Goal: Obtain resource: Download file/media

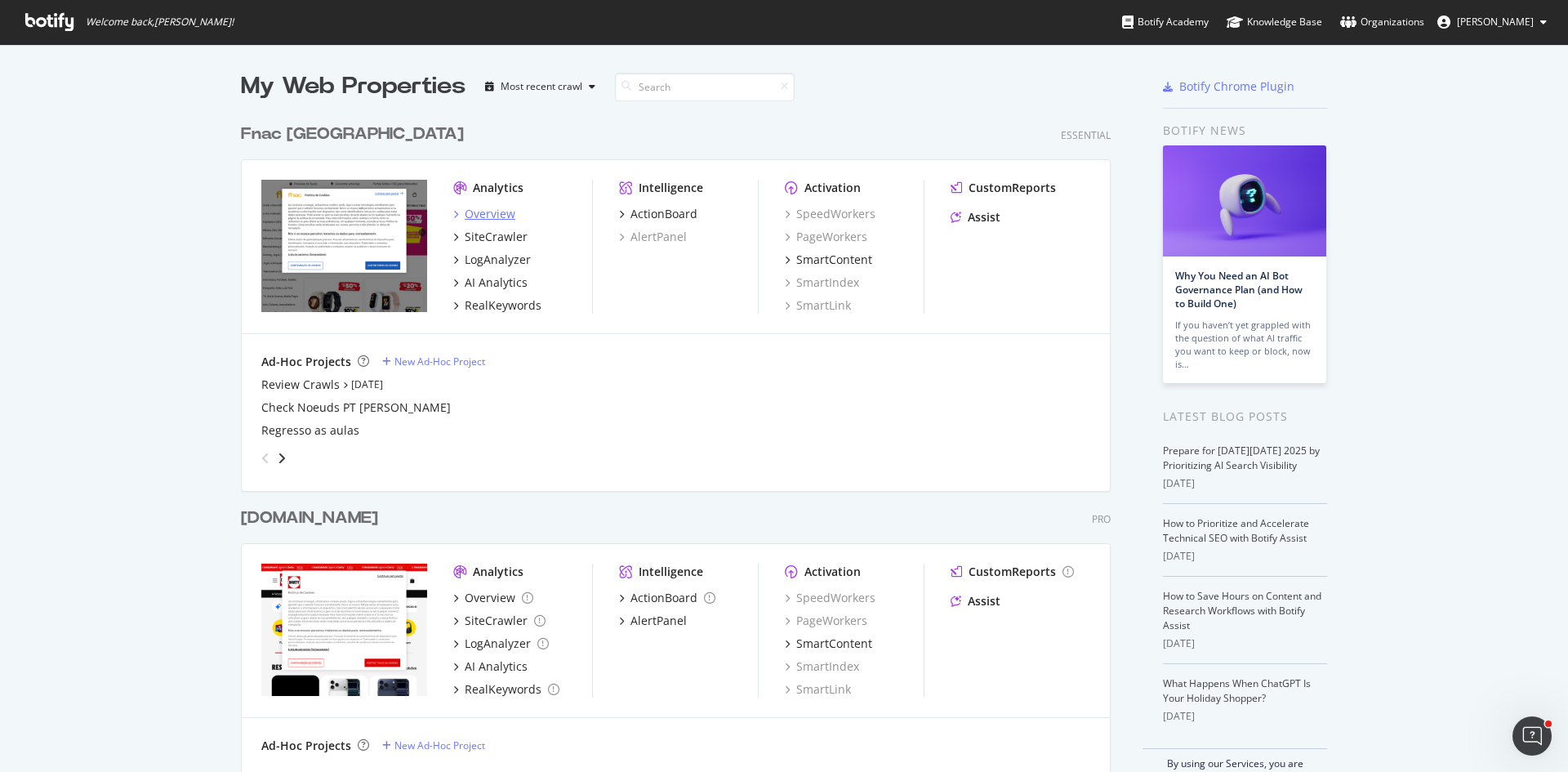
click at [506, 211] on div "Overview" at bounding box center [491, 214] width 51 height 17
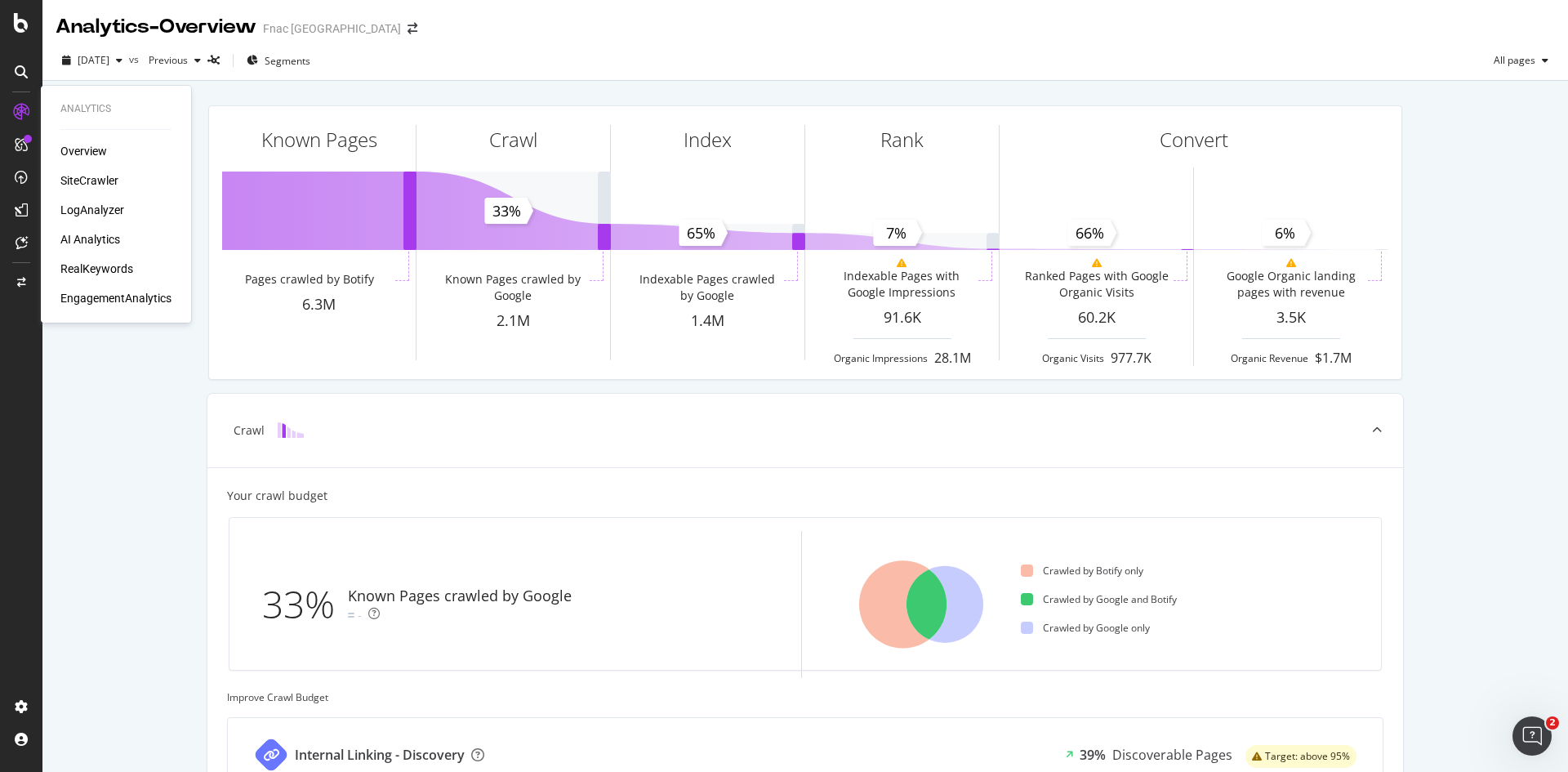
click at [105, 179] on div "SiteCrawler" at bounding box center [89, 180] width 58 height 17
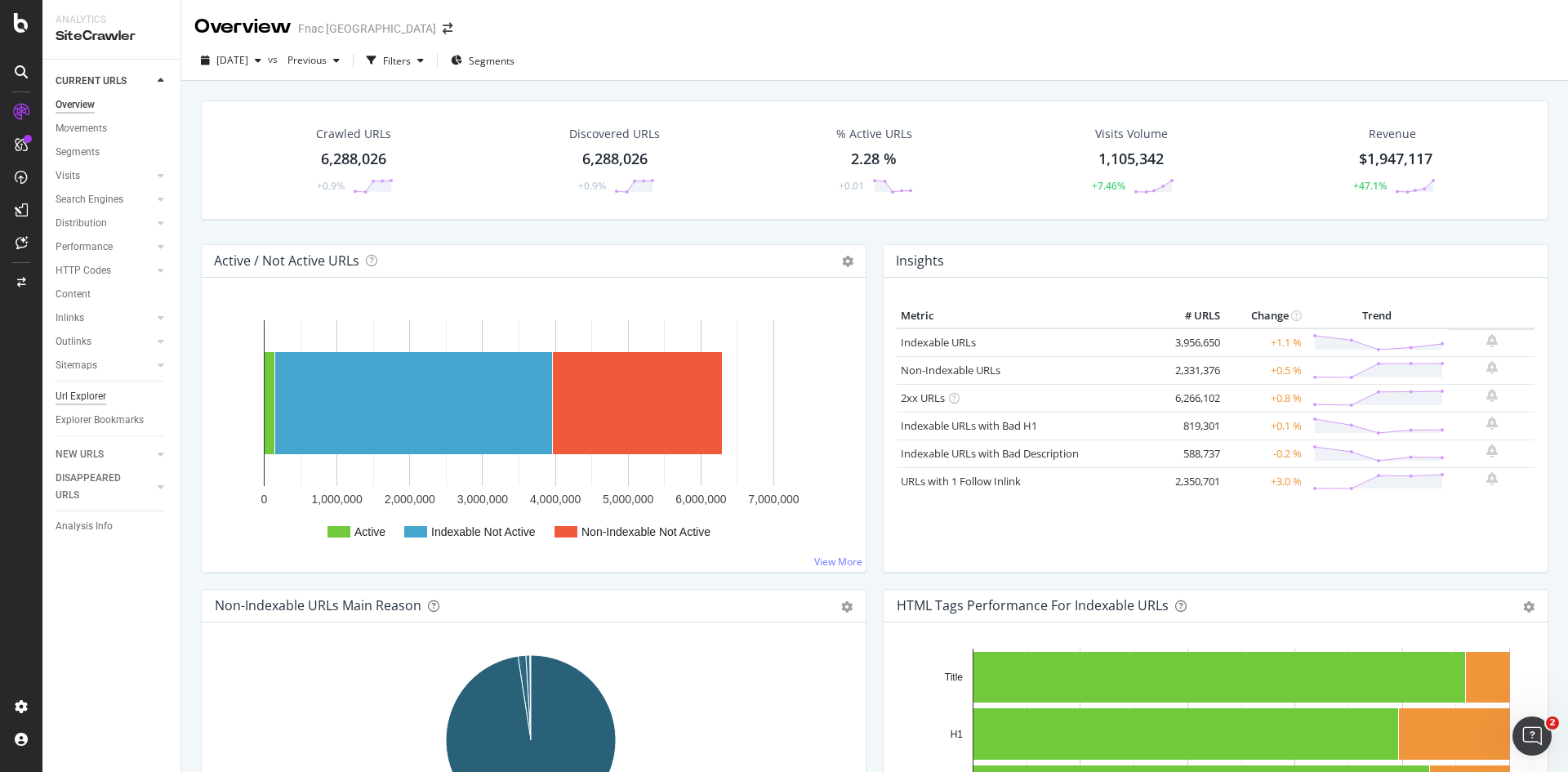
click at [85, 396] on div "Url Explorer" at bounding box center [81, 397] width 51 height 18
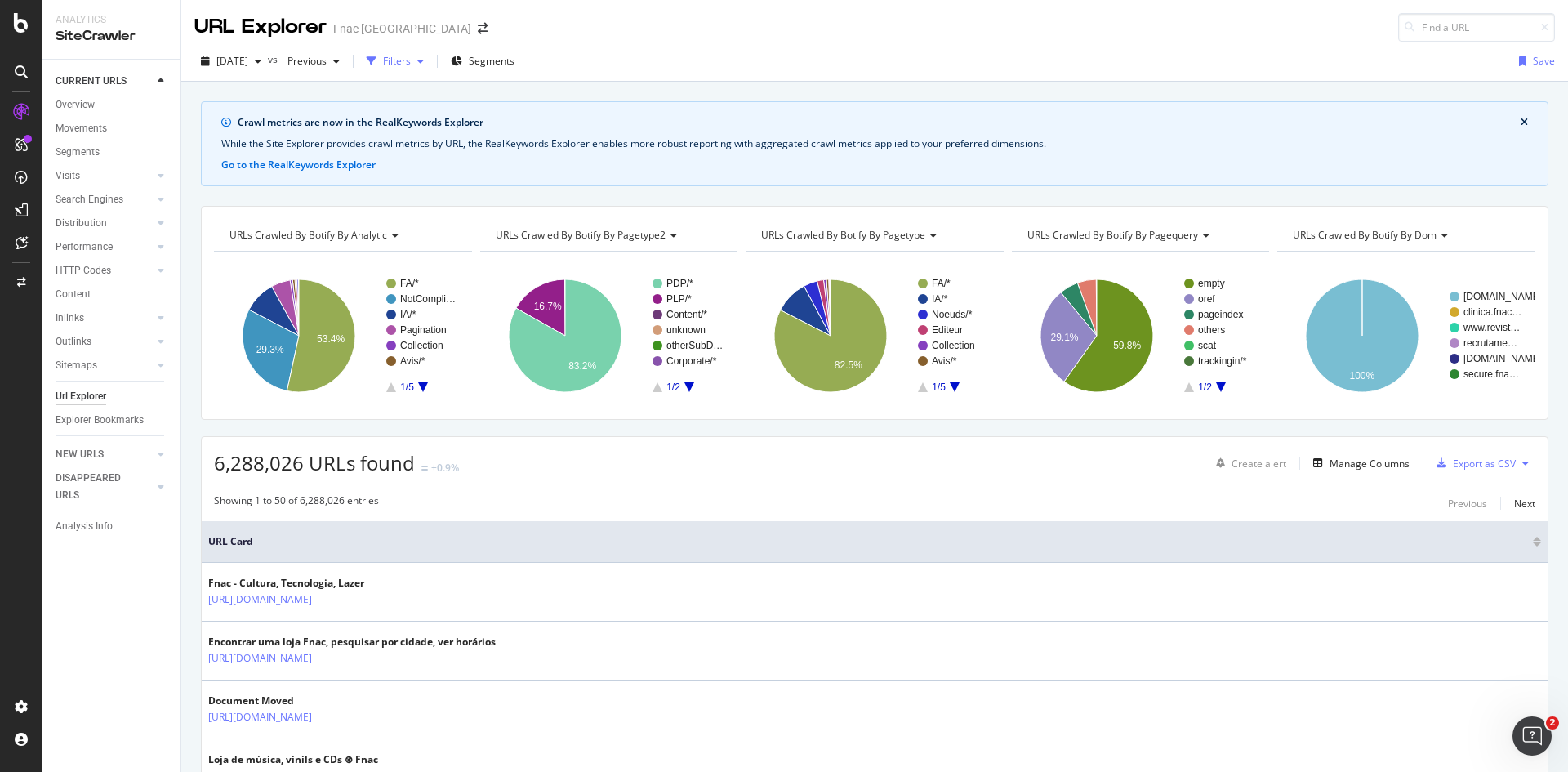
click at [410, 57] on div "Filters" at bounding box center [397, 61] width 27 height 14
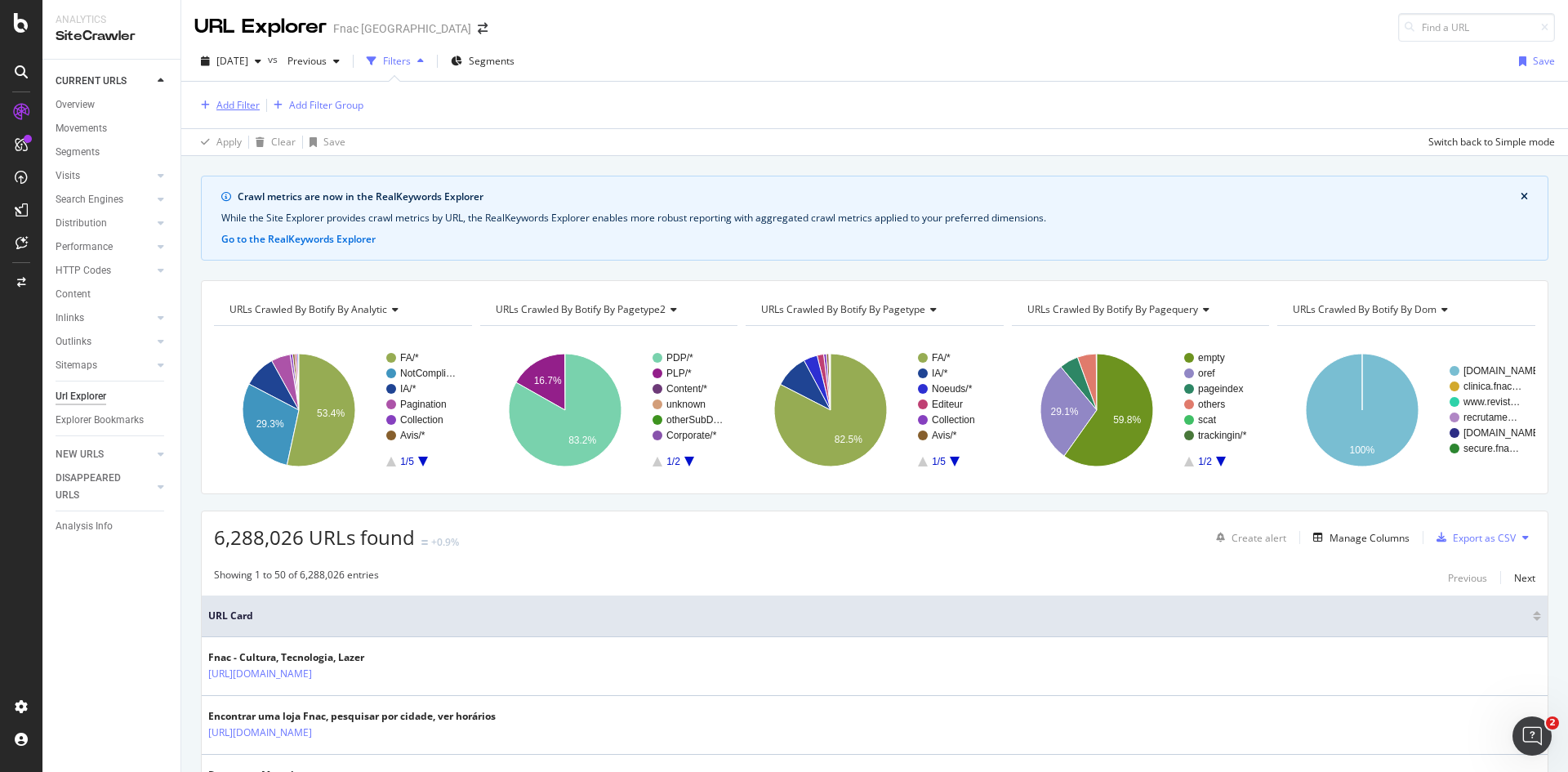
click at [239, 106] on div "Add Filter" at bounding box center [238, 105] width 43 height 14
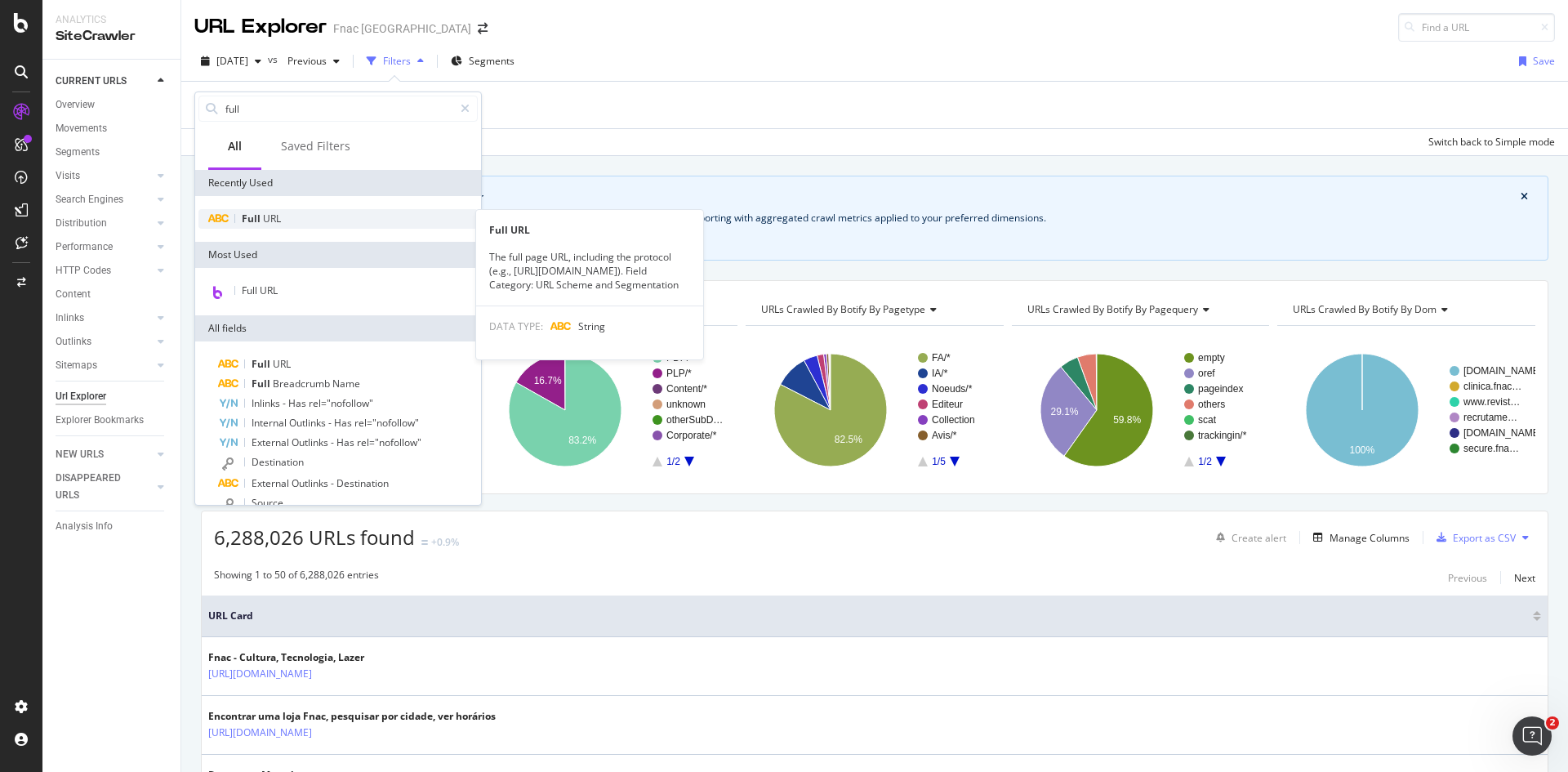
type input "full"
click at [264, 220] on span "URL" at bounding box center [272, 218] width 18 height 14
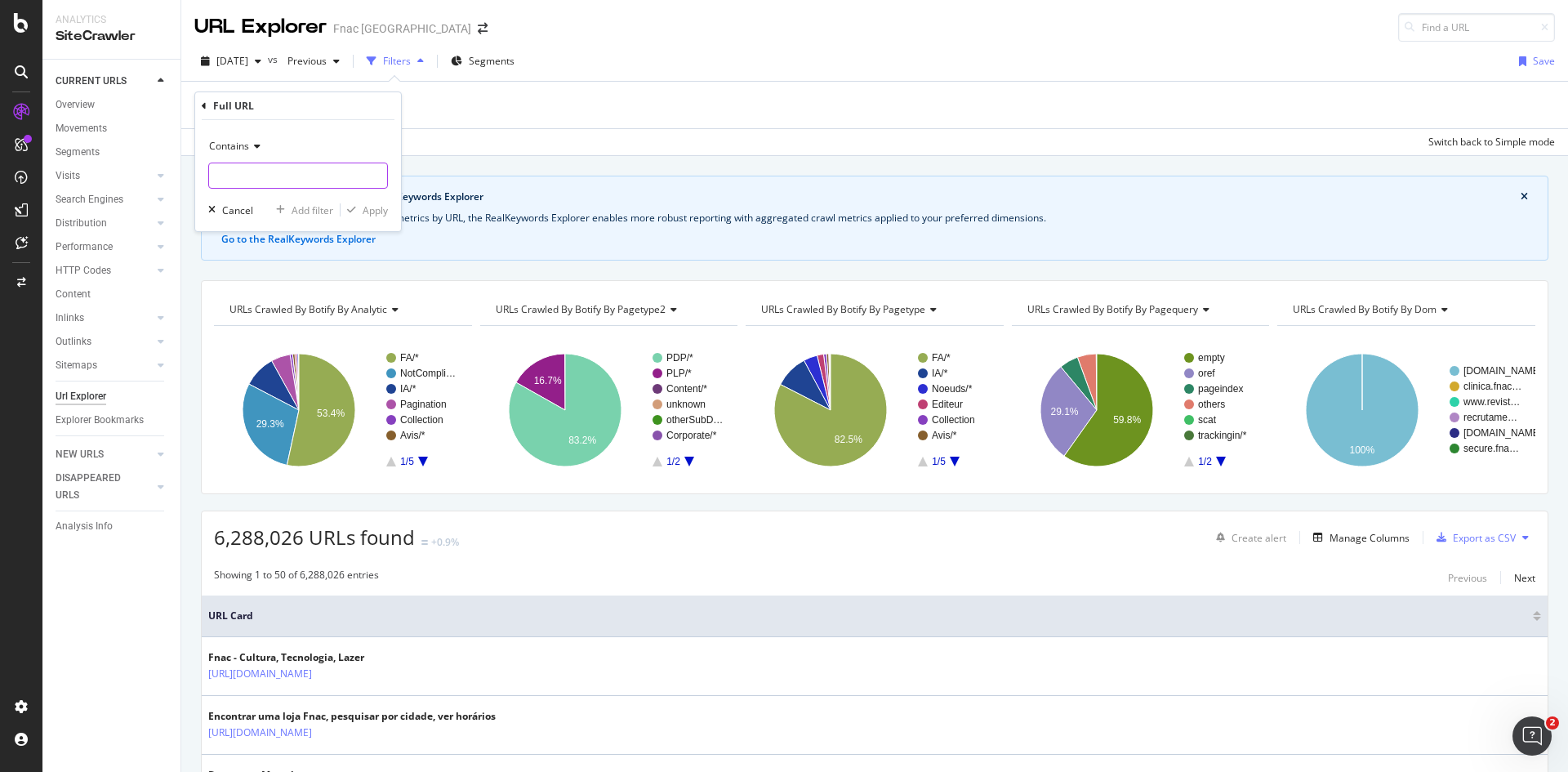
click at [271, 173] on input "text" at bounding box center [298, 175] width 178 height 26
type input "black-deals"
click at [391, 214] on div "Contains black-deals Cancel Add filter Apply" at bounding box center [298, 175] width 206 height 111
click at [380, 214] on div "Apply" at bounding box center [375, 211] width 25 height 14
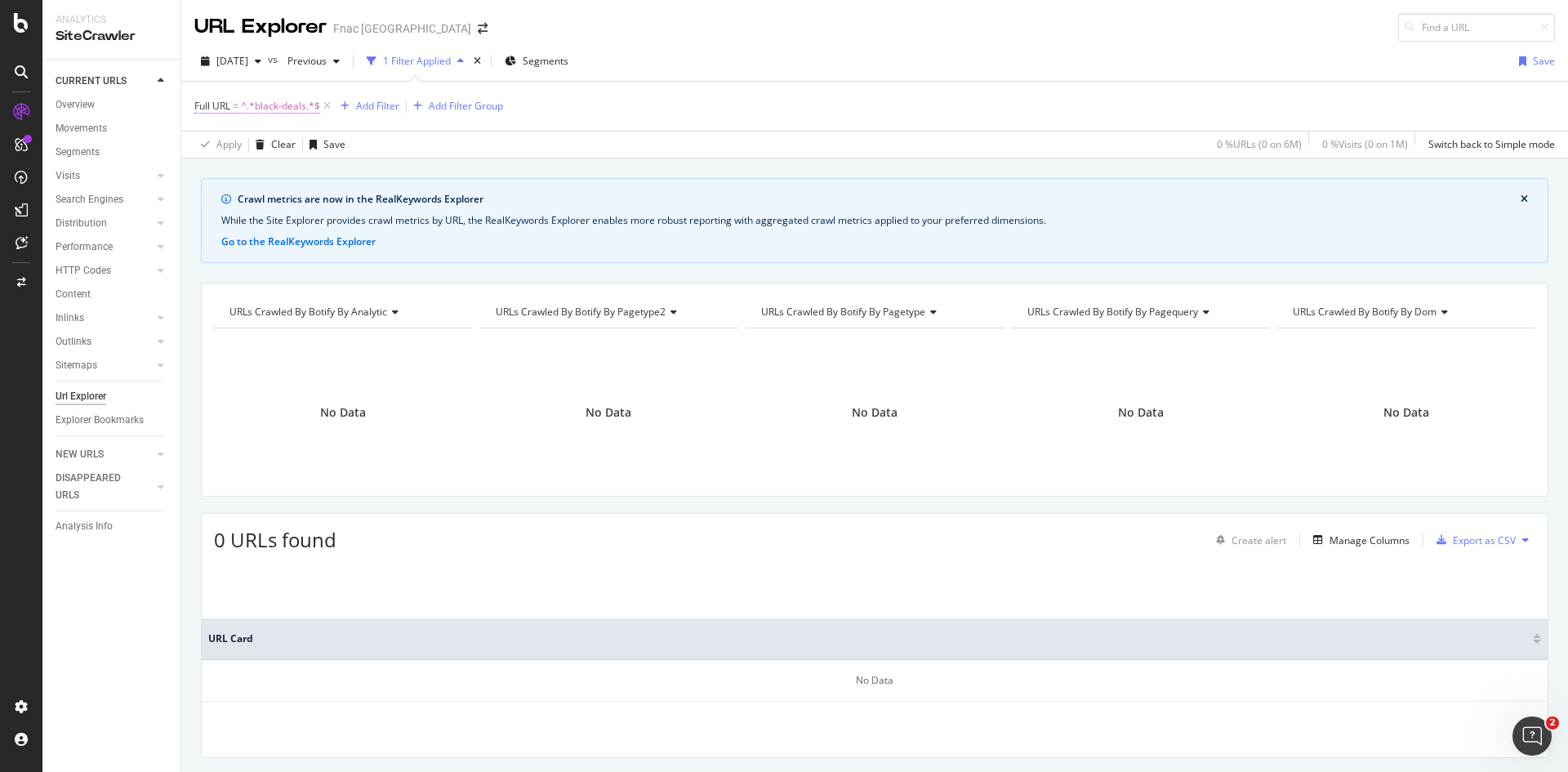
click at [283, 105] on span "^.*black-deals.*$" at bounding box center [280, 106] width 79 height 23
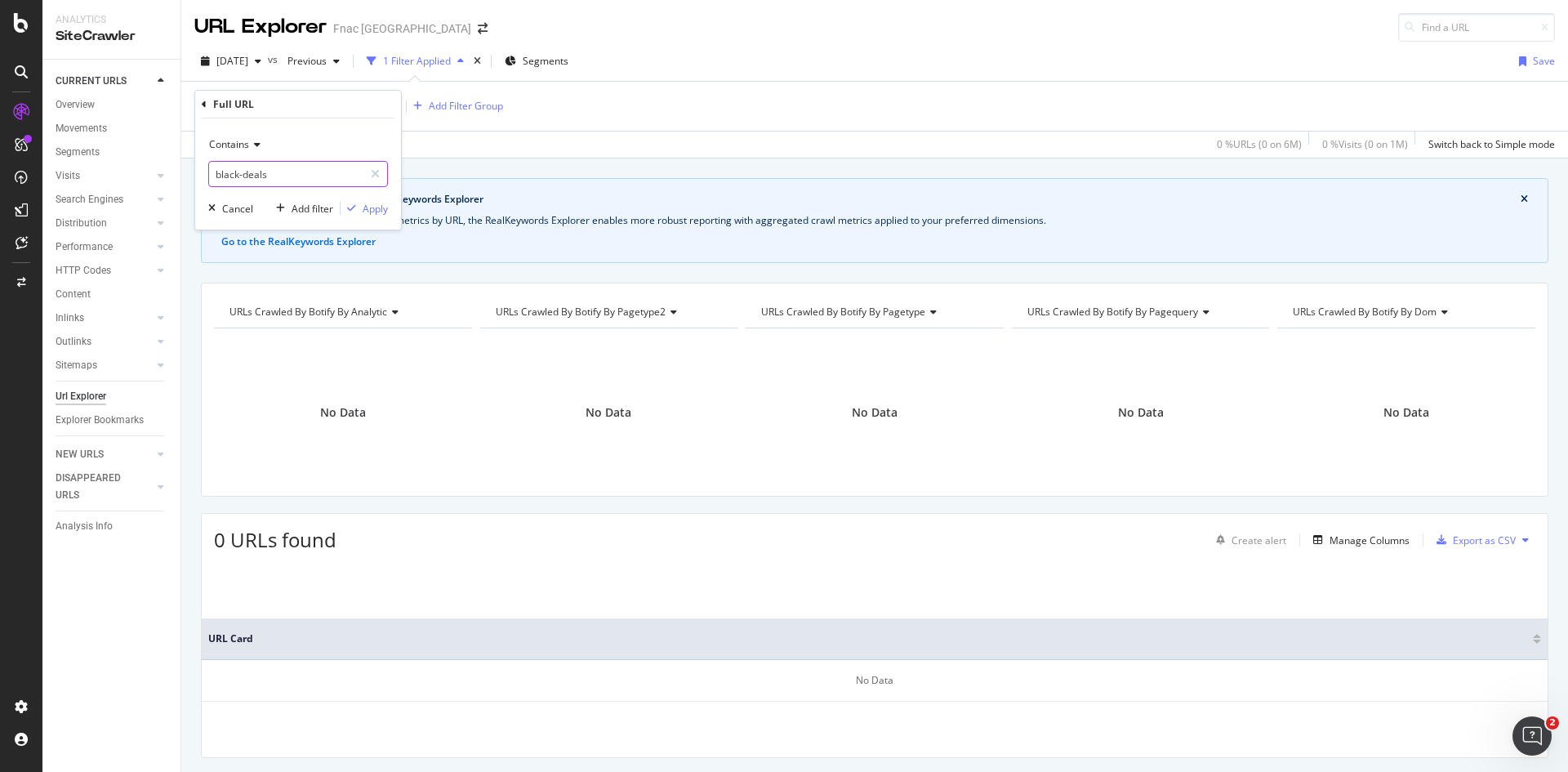
click at [243, 174] on input "black-deals" at bounding box center [286, 173] width 155 height 26
drag, startPoint x: 243, startPoint y: 174, endPoint x: 183, endPoint y: 176, distance: 60.0
click at [183, 176] on body "Analytics SiteCrawler CURRENT URLS Overview Movements Segments Visits Analysis …" at bounding box center [784, 386] width 1568 height 772
click at [243, 172] on input "black-deals" at bounding box center [286, 173] width 155 height 26
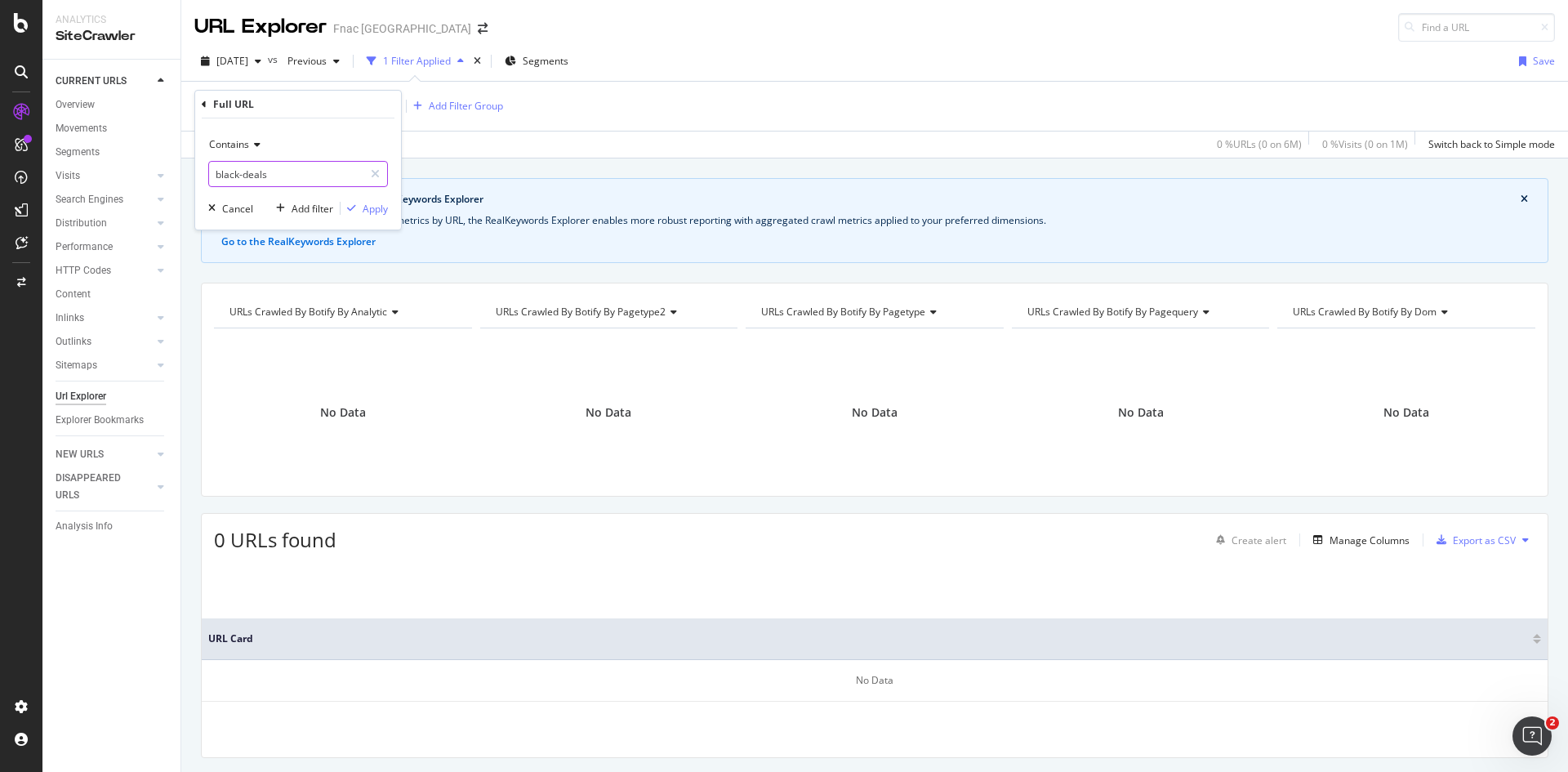
drag, startPoint x: 241, startPoint y: 174, endPoint x: 200, endPoint y: 174, distance: 41.0
click at [200, 174] on div "Contains black-deals Cancel Add filter Apply" at bounding box center [298, 173] width 206 height 111
type input "deals"
click at [368, 210] on div "Apply" at bounding box center [375, 209] width 25 height 14
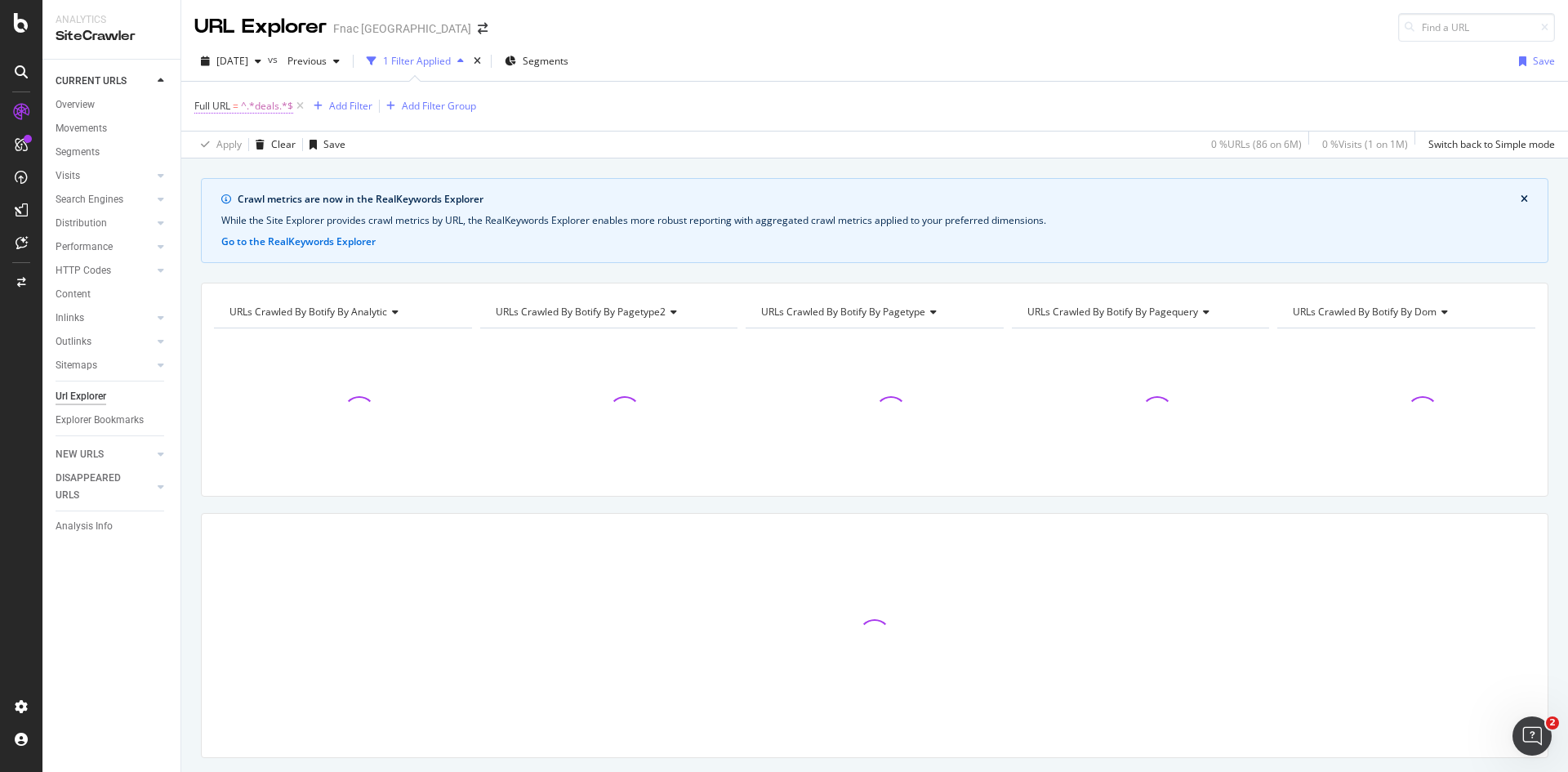
click at [257, 108] on span "^.*deals.*$" at bounding box center [266, 106] width 52 height 23
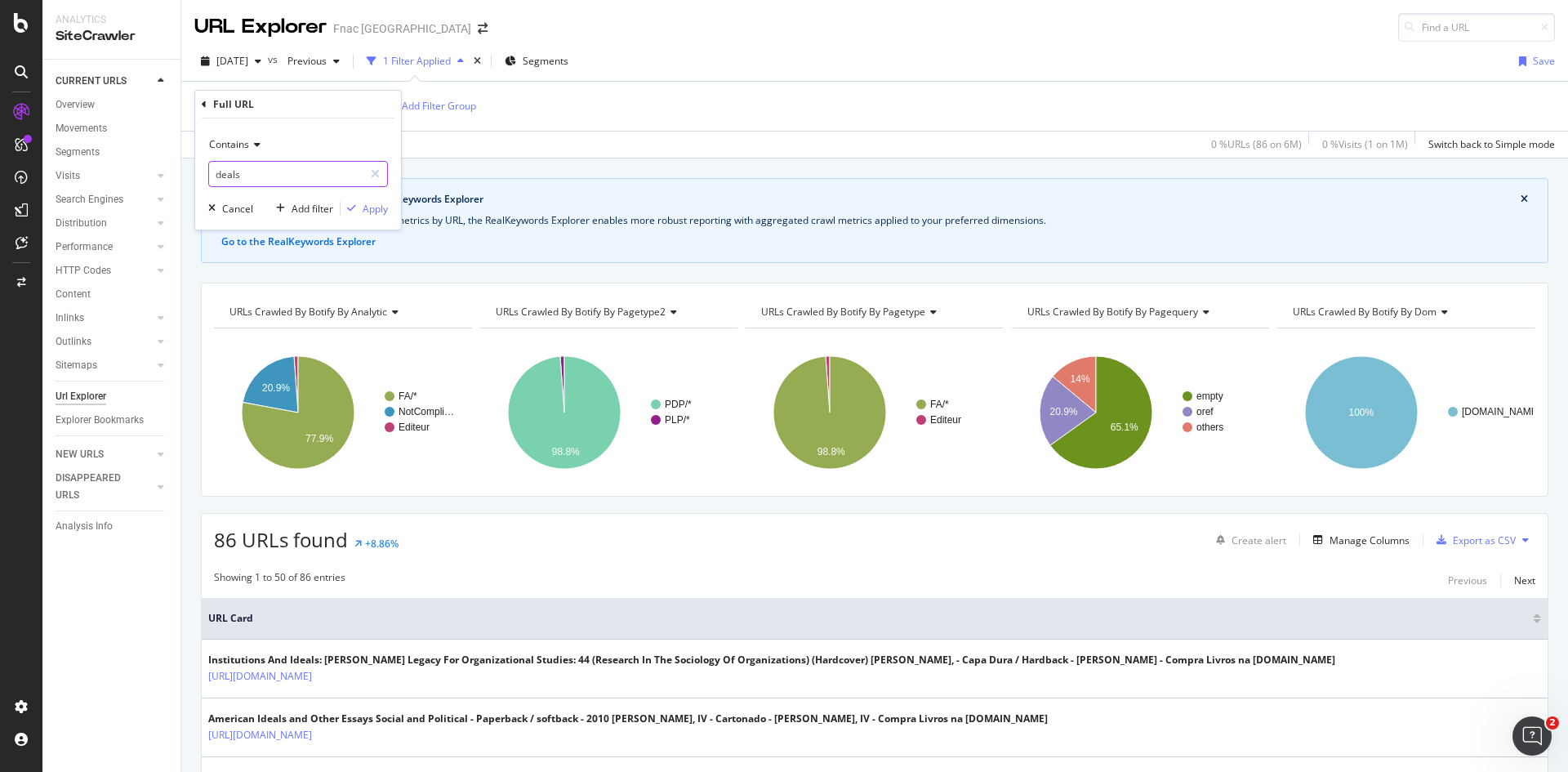
click at [244, 176] on input "deals" at bounding box center [286, 173] width 155 height 26
type input "Black-Deals"
click at [369, 204] on div "Apply" at bounding box center [375, 209] width 25 height 14
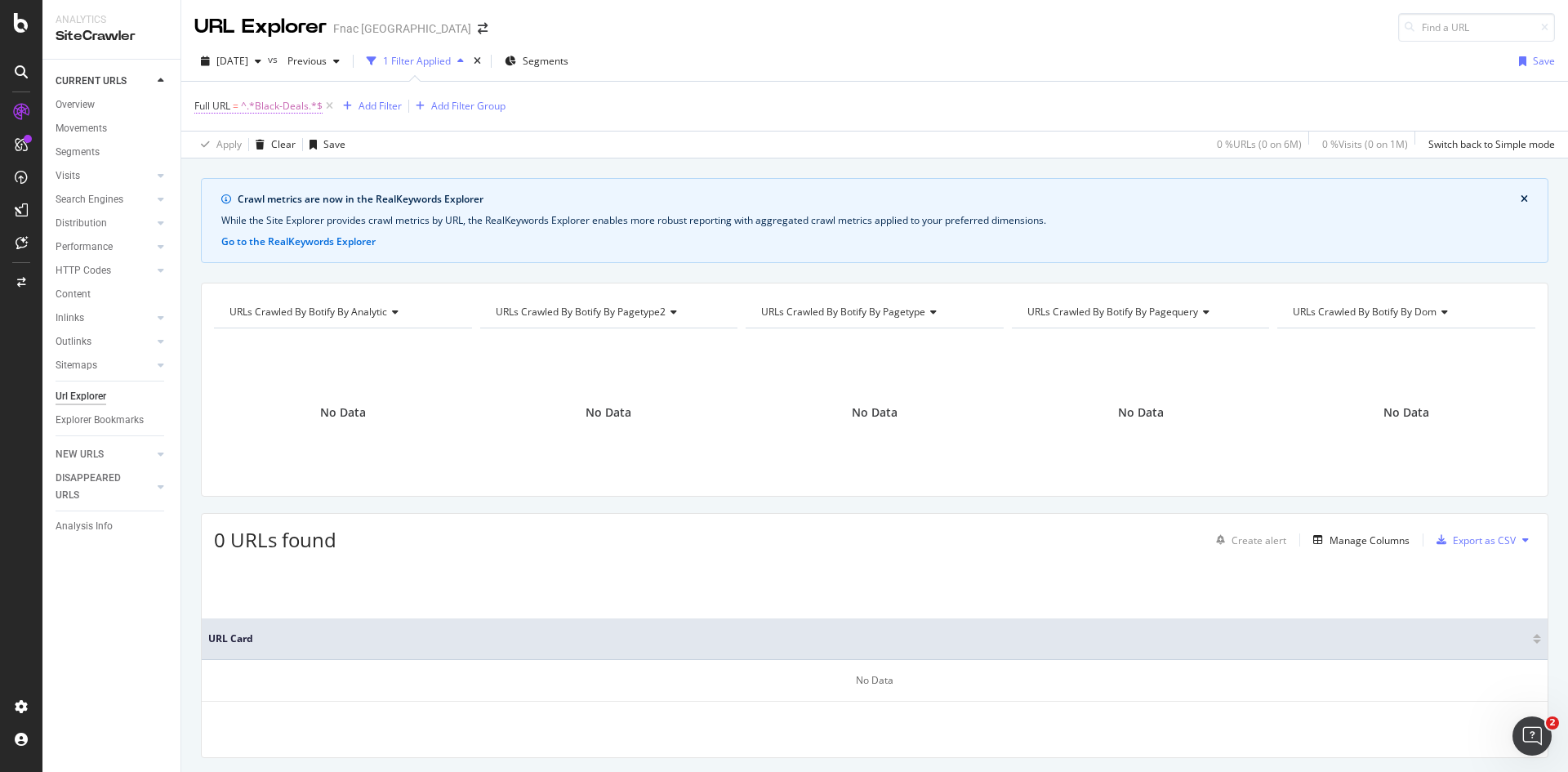
click at [270, 107] on span "^.*Black-Deals.*$" at bounding box center [281, 106] width 81 height 23
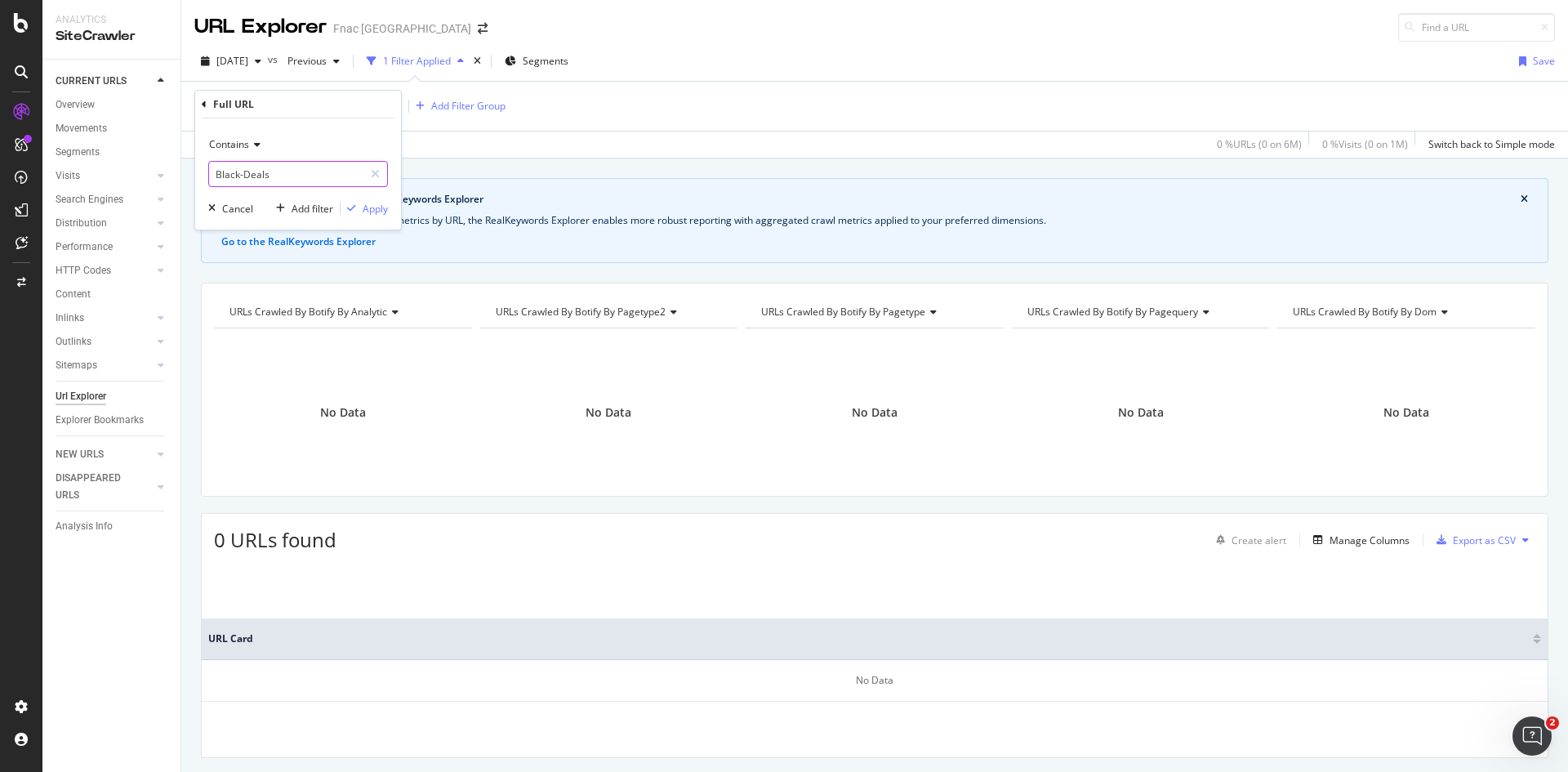
click at [245, 172] on input "Black-Deals" at bounding box center [286, 173] width 155 height 26
drag, startPoint x: 242, startPoint y: 172, endPoint x: 205, endPoint y: 171, distance: 37.0
click at [205, 171] on div "Contains Black-Deals Cancel Add filter Apply" at bounding box center [298, 173] width 206 height 111
type input "Deals"
click at [370, 213] on div "Apply" at bounding box center [375, 209] width 25 height 14
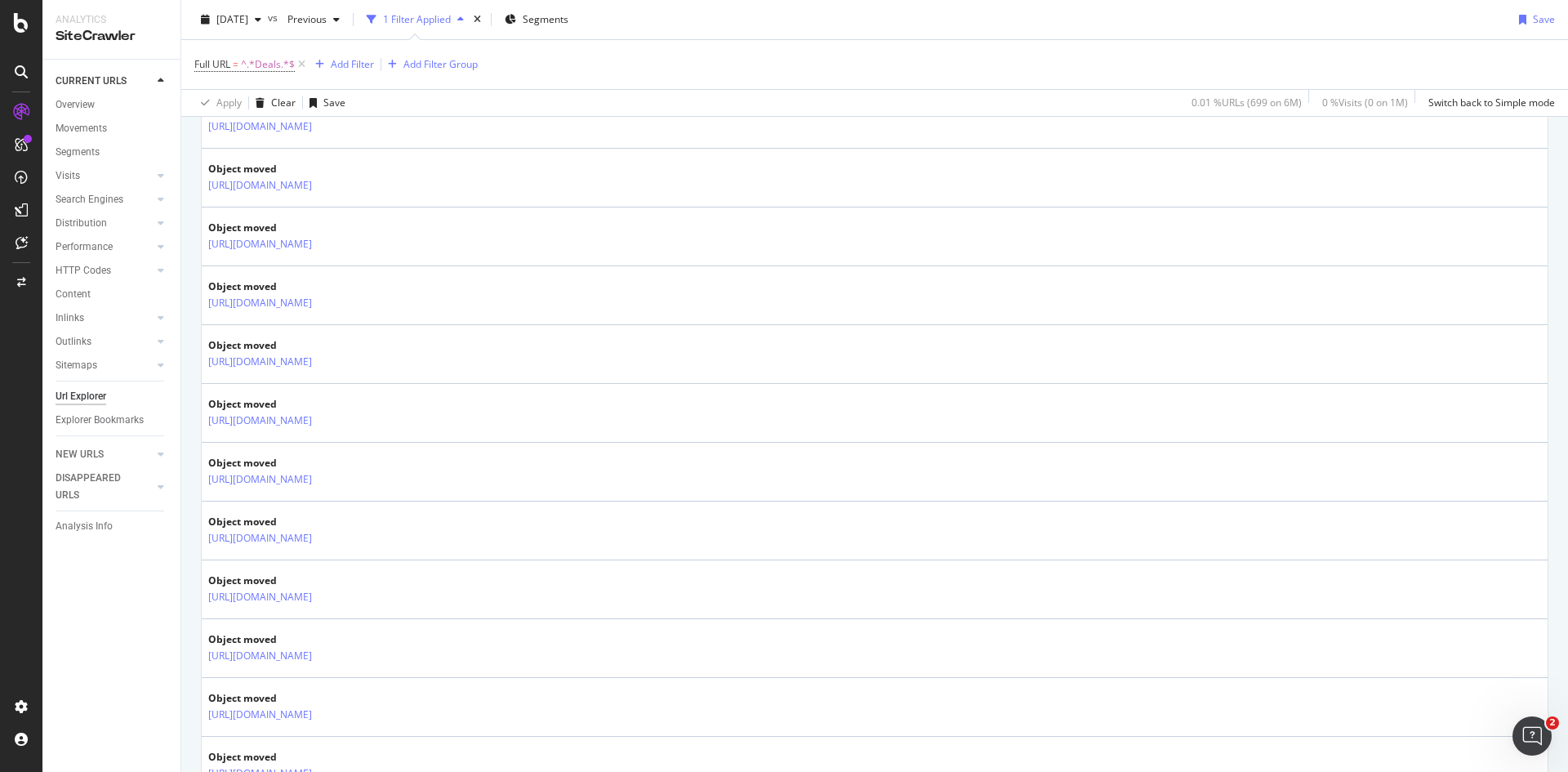
scroll to position [2124, 0]
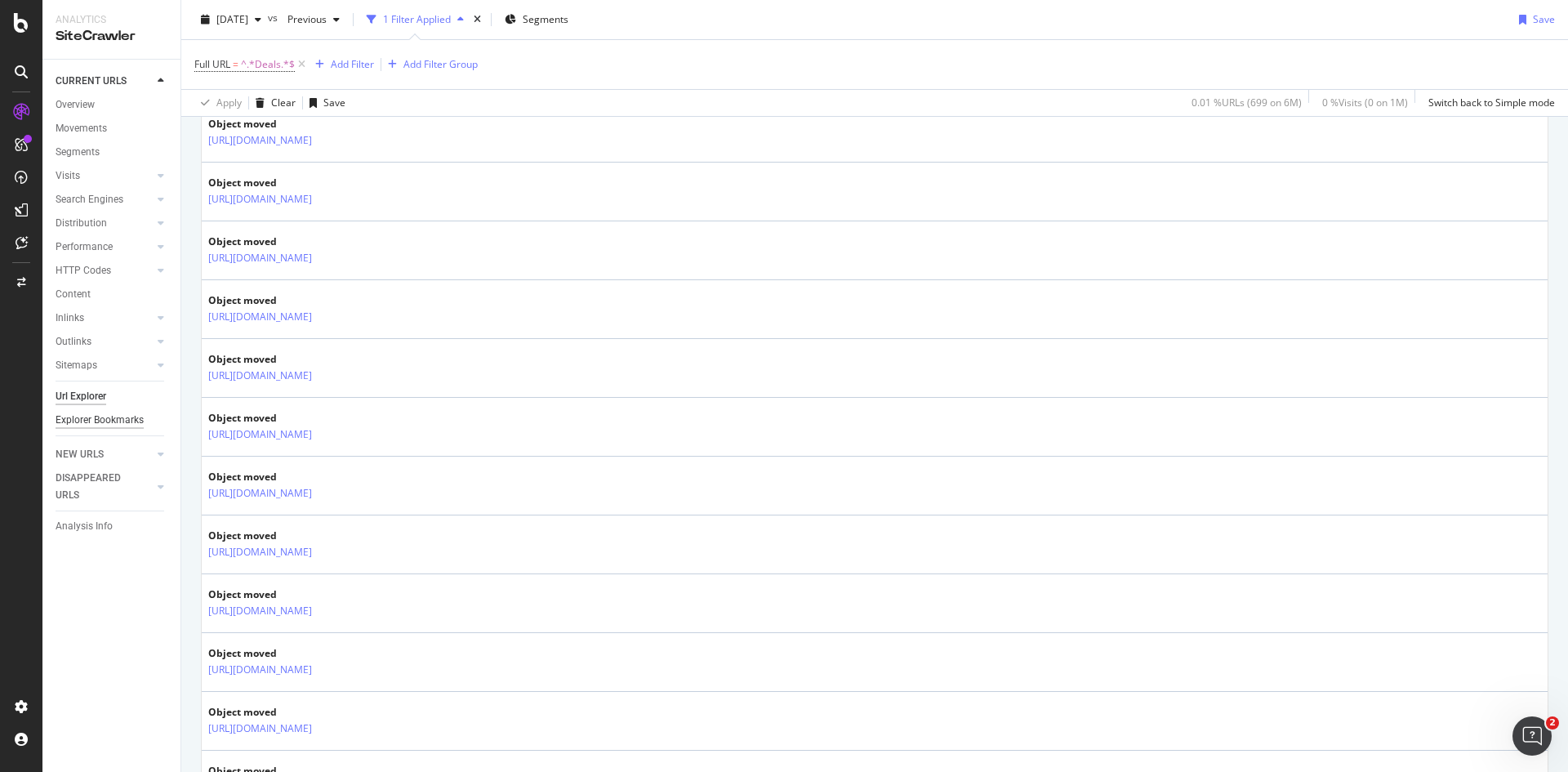
click at [105, 415] on div "Explorer Bookmarks" at bounding box center [100, 420] width 88 height 18
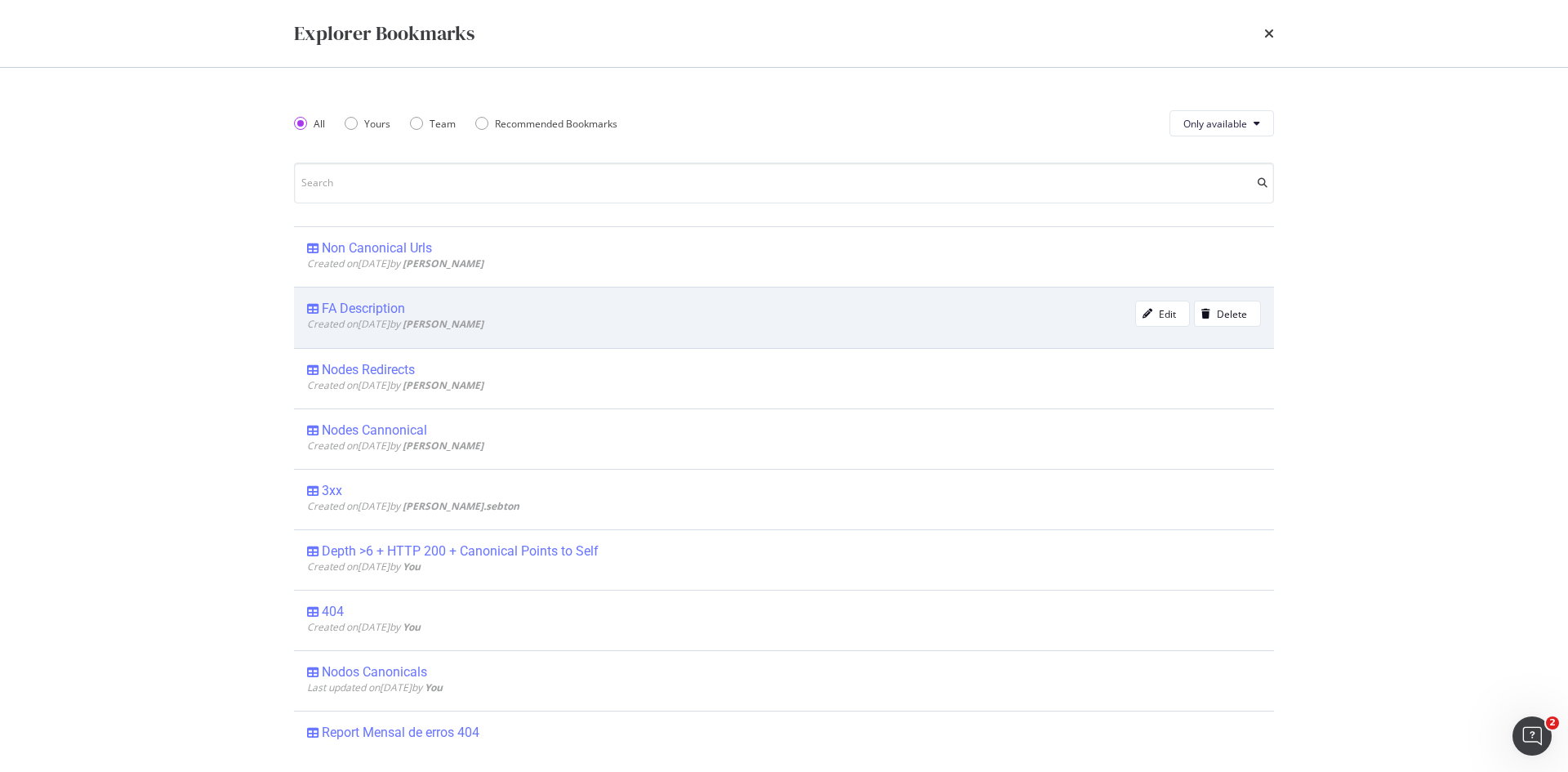
click at [389, 308] on div "FA Description" at bounding box center [363, 309] width 83 height 17
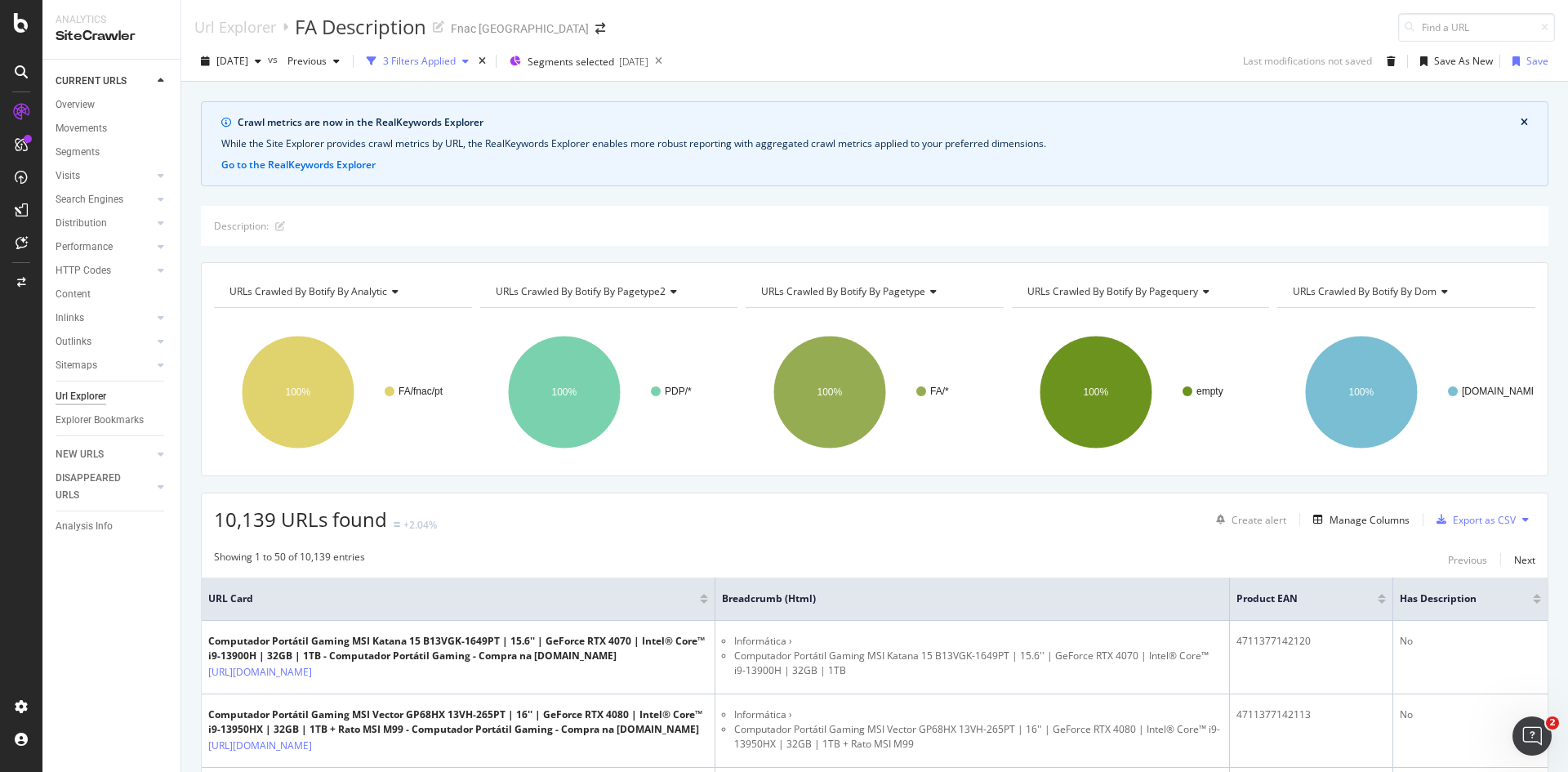
click at [453, 60] on div "3 Filters Applied" at bounding box center [419, 61] width 72 height 14
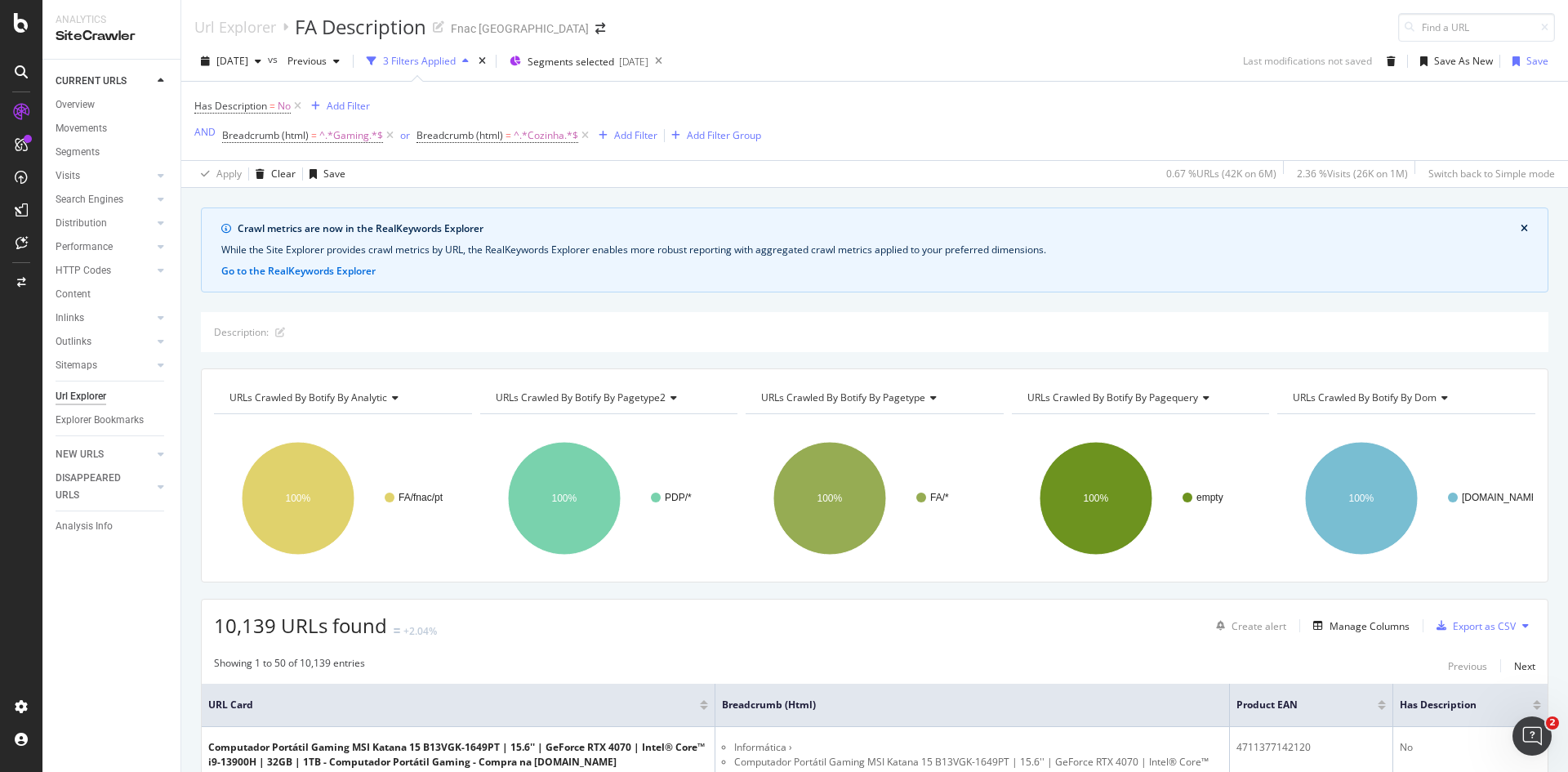
click at [585, 137] on icon at bounding box center [585, 135] width 14 height 17
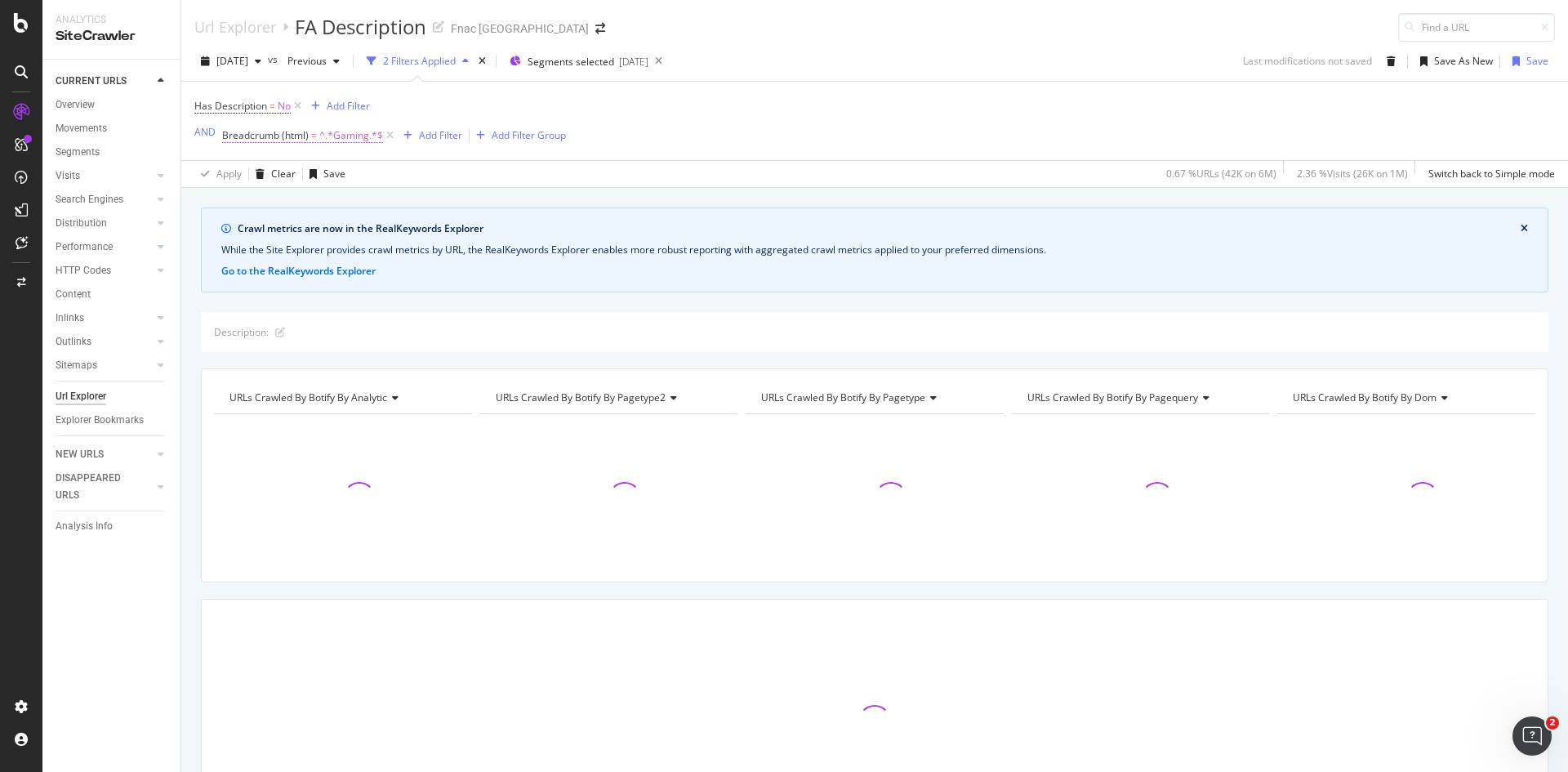
click at [360, 137] on span "^.*Gaming.*$" at bounding box center [351, 135] width 64 height 23
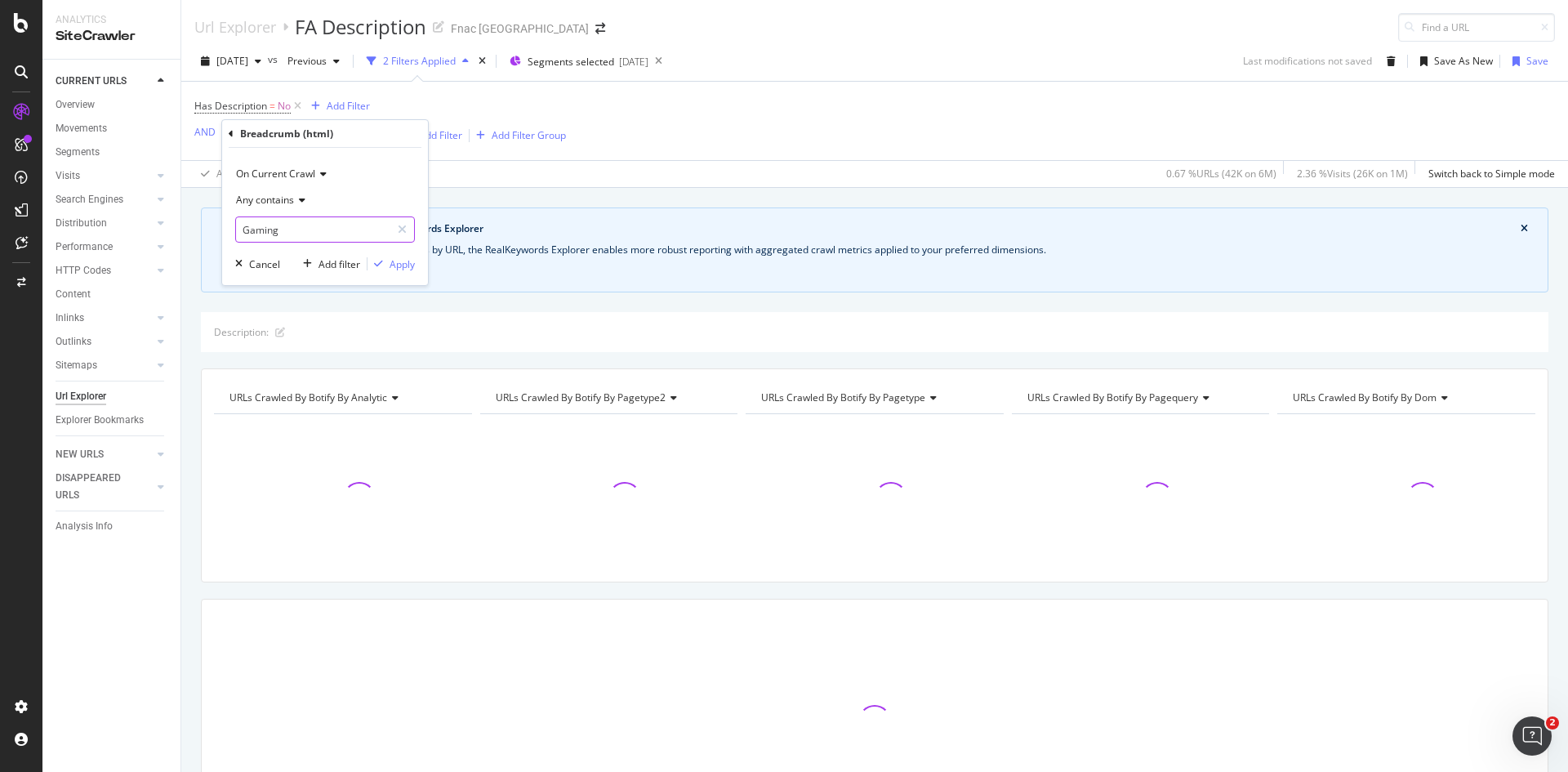
click at [284, 229] on input "Gaming" at bounding box center [313, 229] width 155 height 26
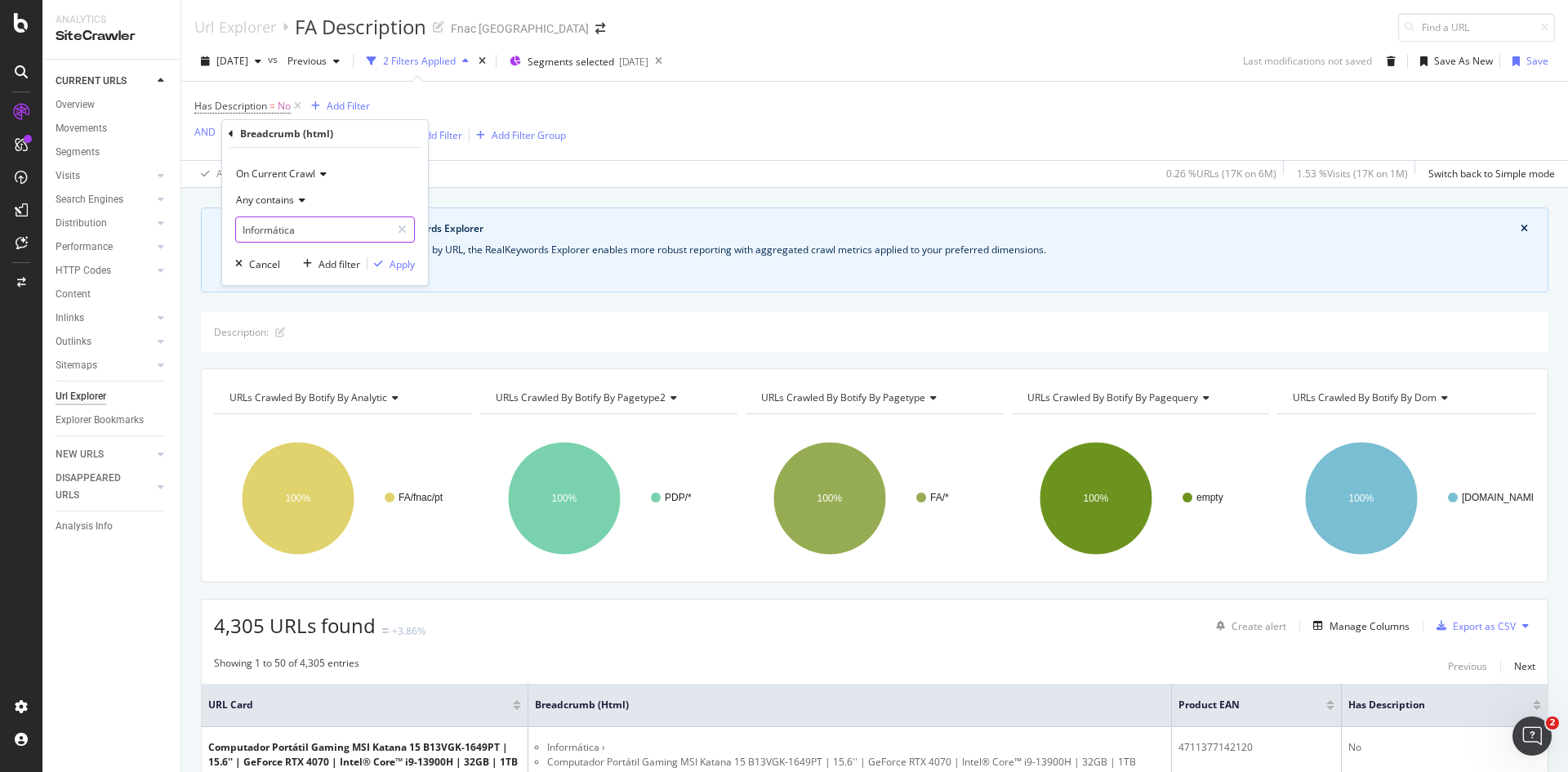
type input "Informática"
click at [381, 268] on icon "button" at bounding box center [378, 264] width 9 height 10
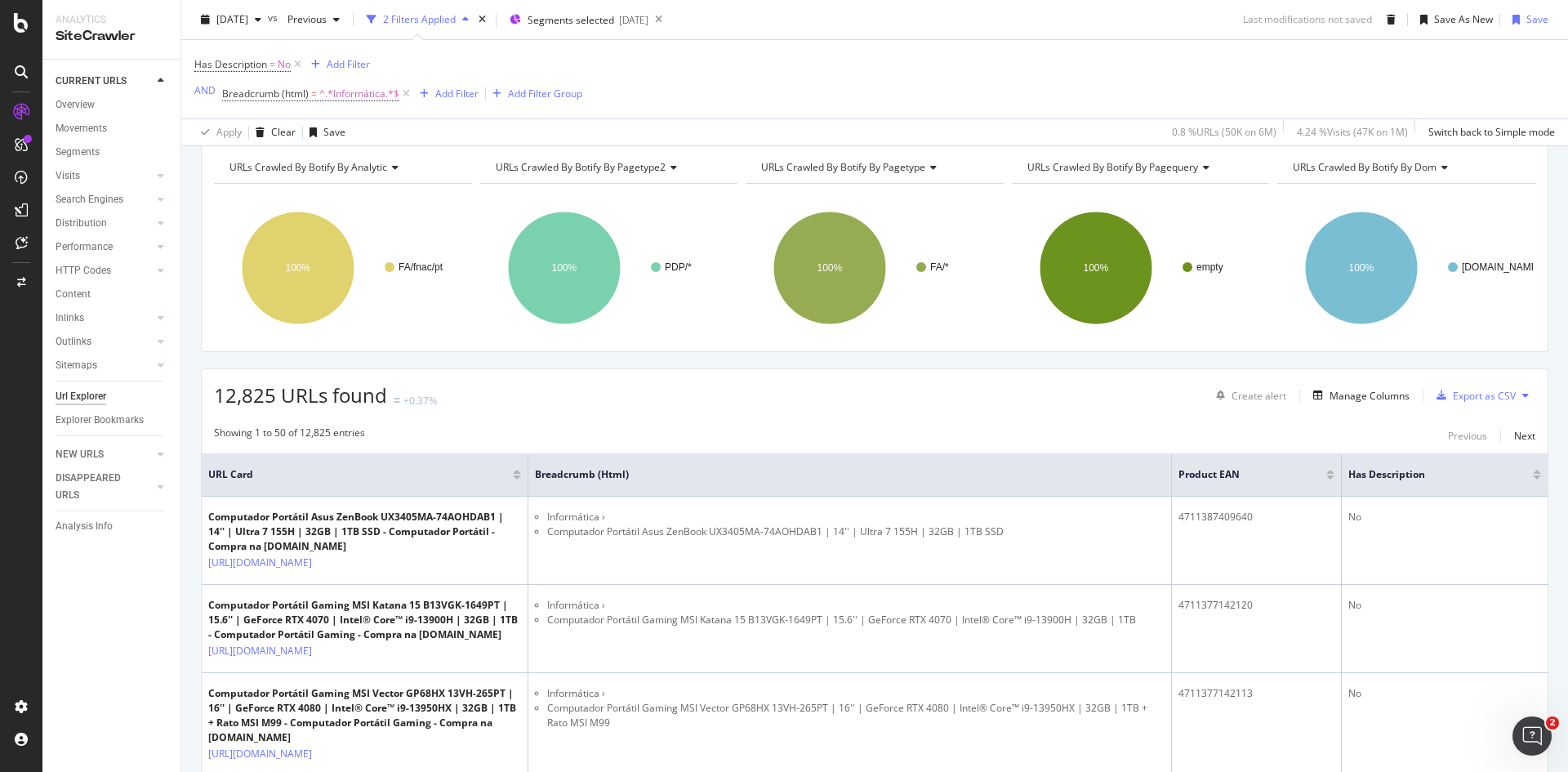
scroll to position [245, 0]
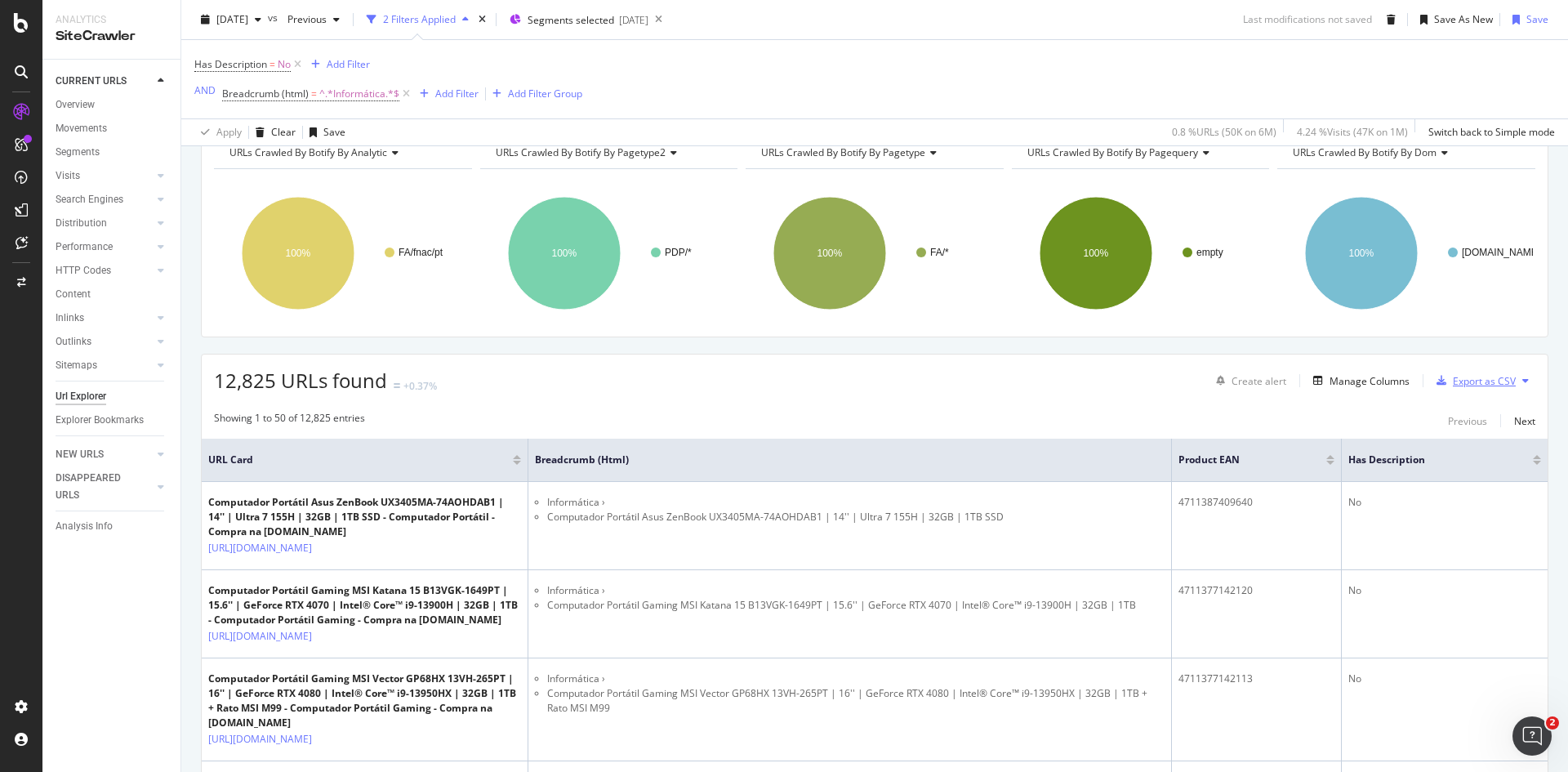
click at [1489, 385] on div "Export as CSV" at bounding box center [1485, 381] width 63 height 14
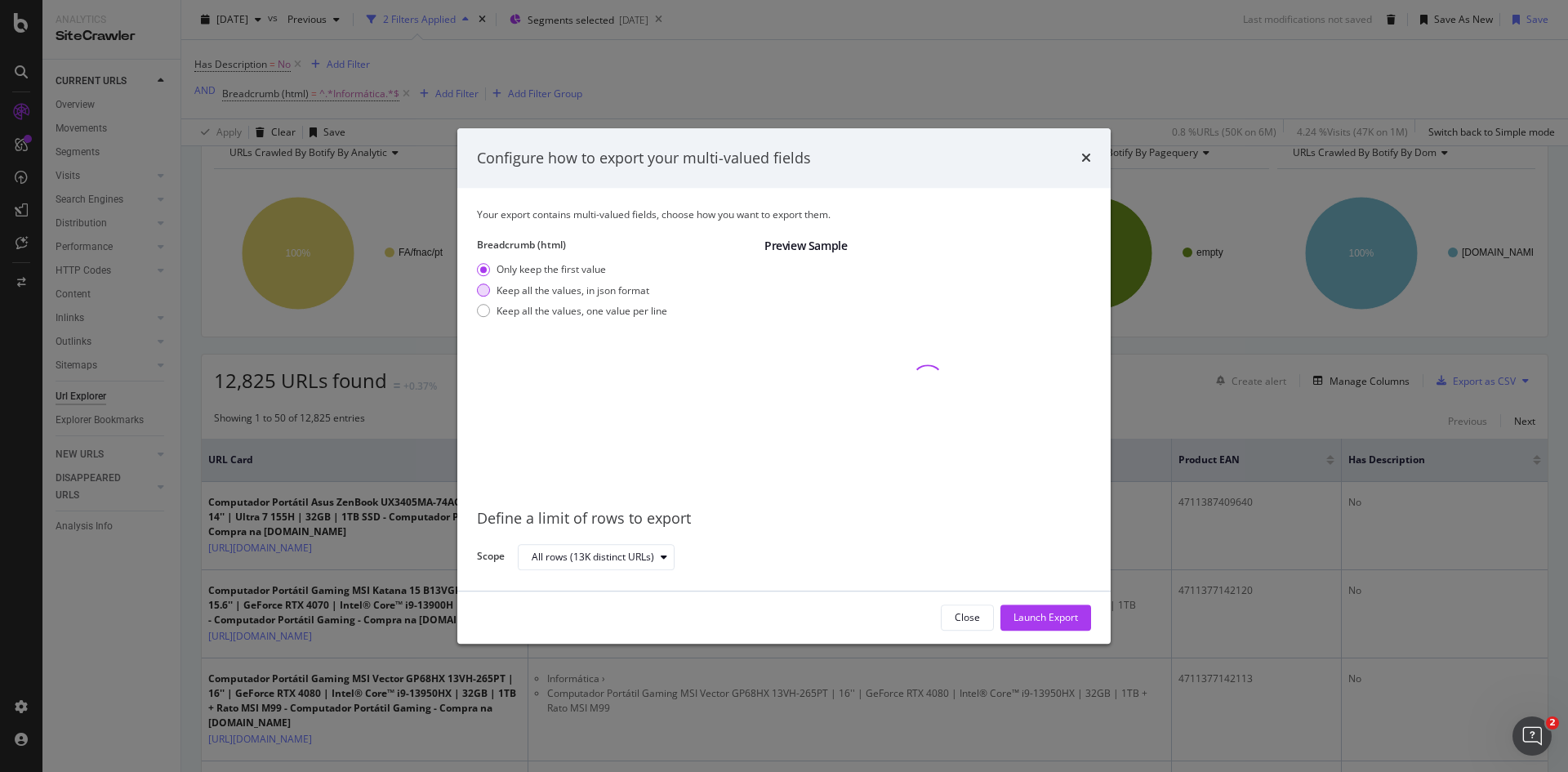
click at [613, 291] on div "Keep all the values, in json format" at bounding box center [573, 290] width 153 height 14
click at [1035, 621] on div "Launch Export" at bounding box center [1046, 618] width 65 height 14
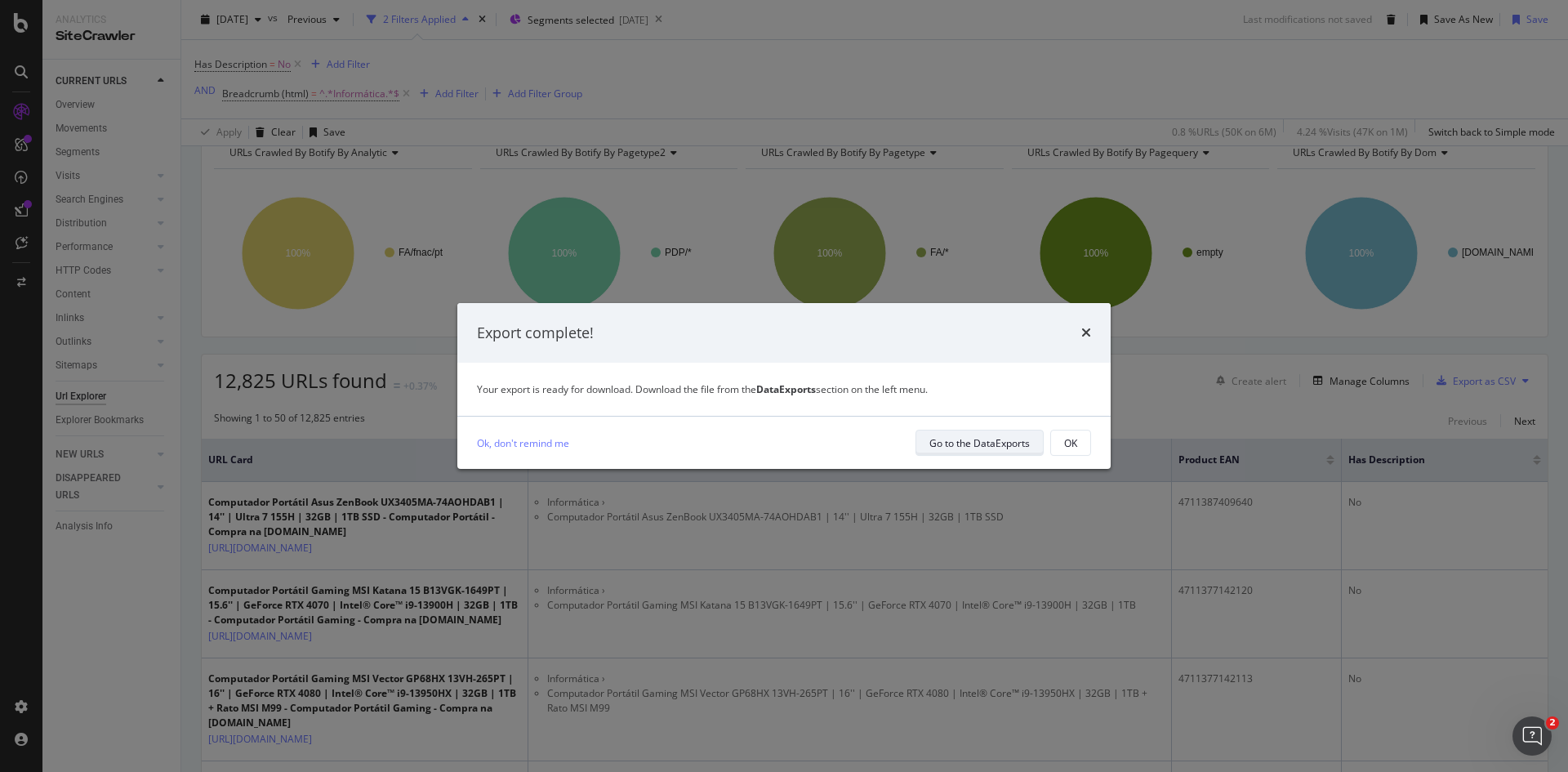
click at [998, 439] on div "Go to the DataExports" at bounding box center [979, 443] width 101 height 14
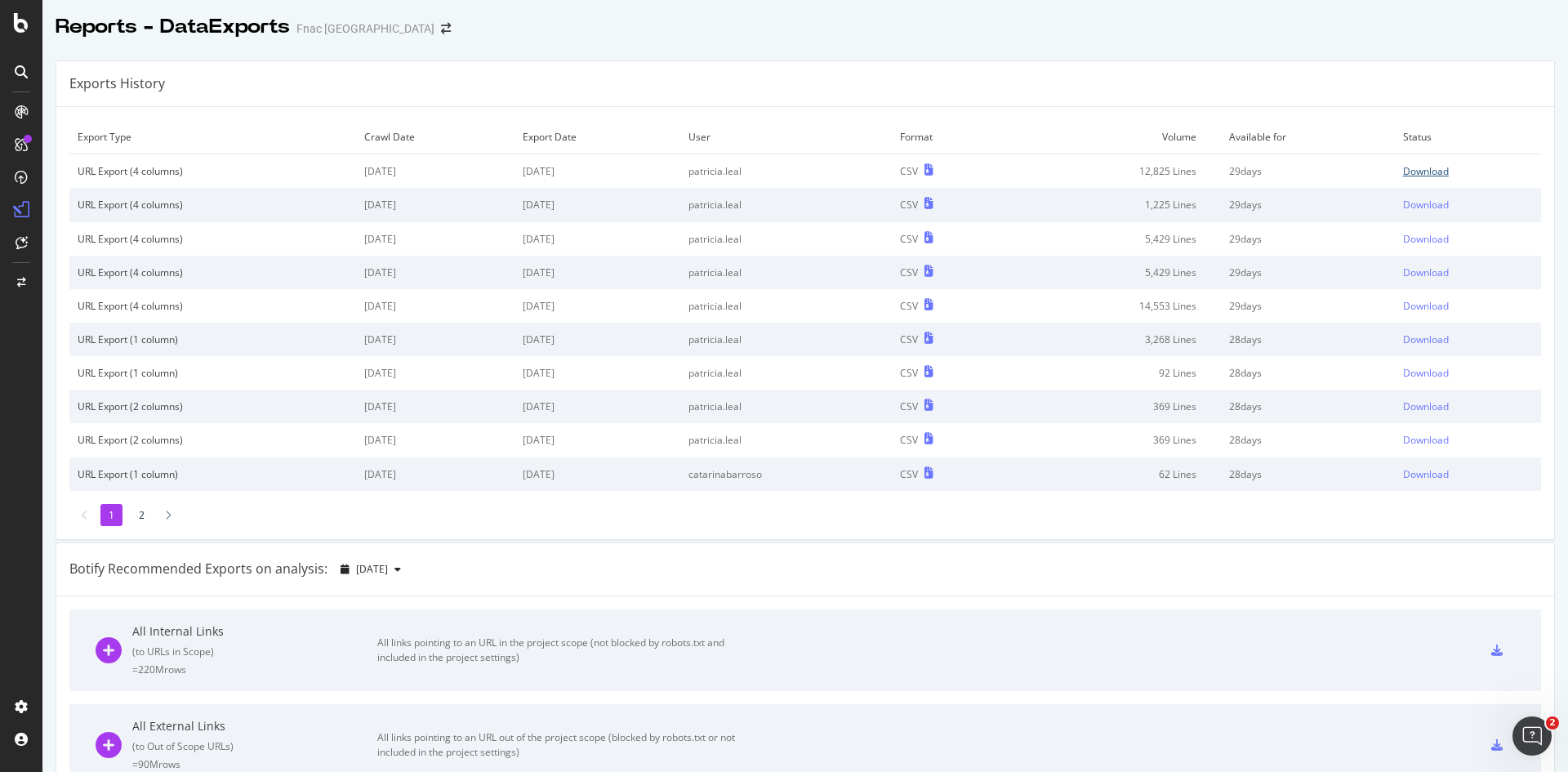
click at [1421, 169] on div "Download" at bounding box center [1426, 171] width 46 height 14
